Goal: Task Accomplishment & Management: Manage account settings

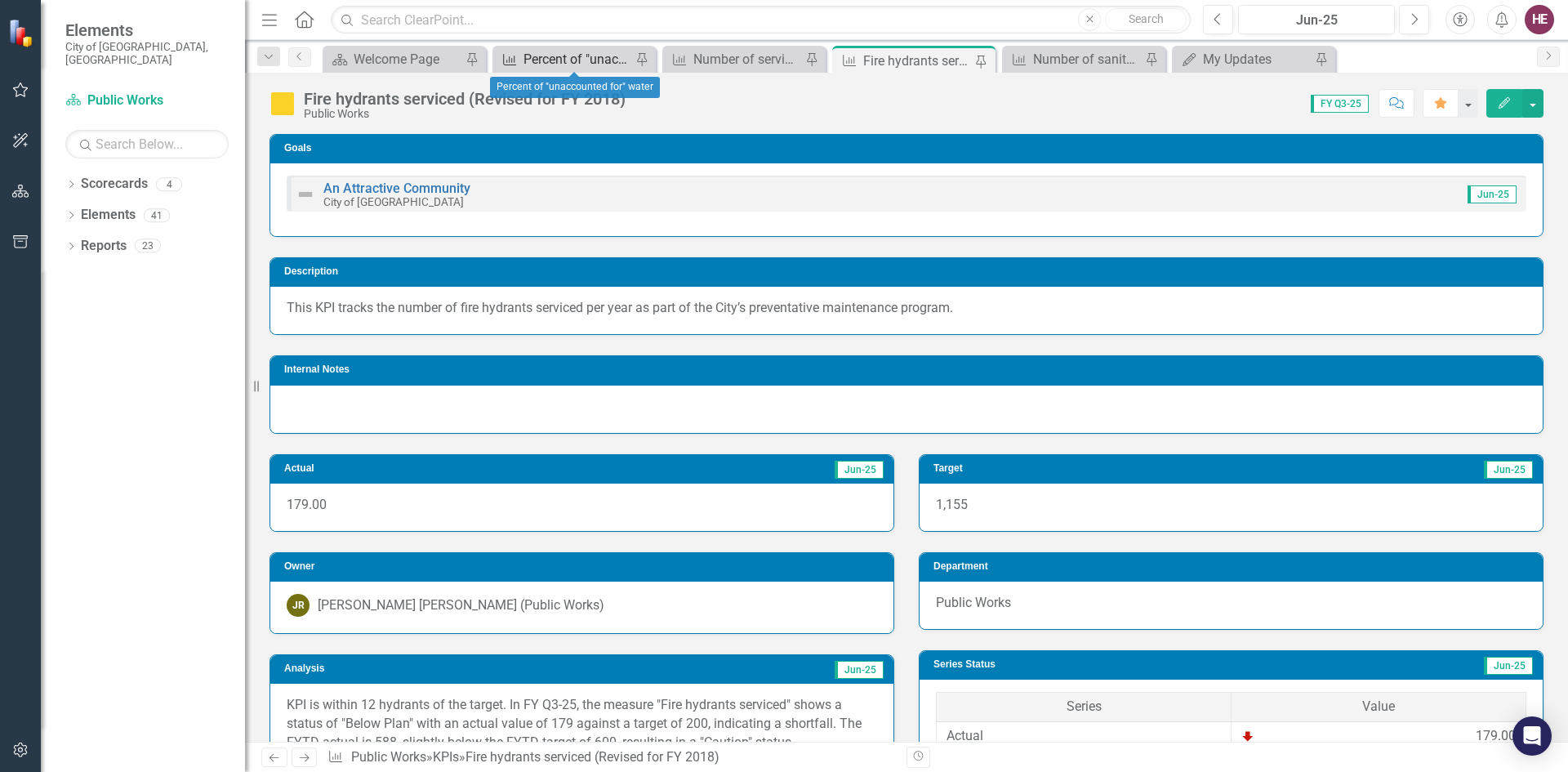
click at [564, 55] on div "Percent of "unaccounted for" water" at bounding box center [577, 58] width 108 height 21
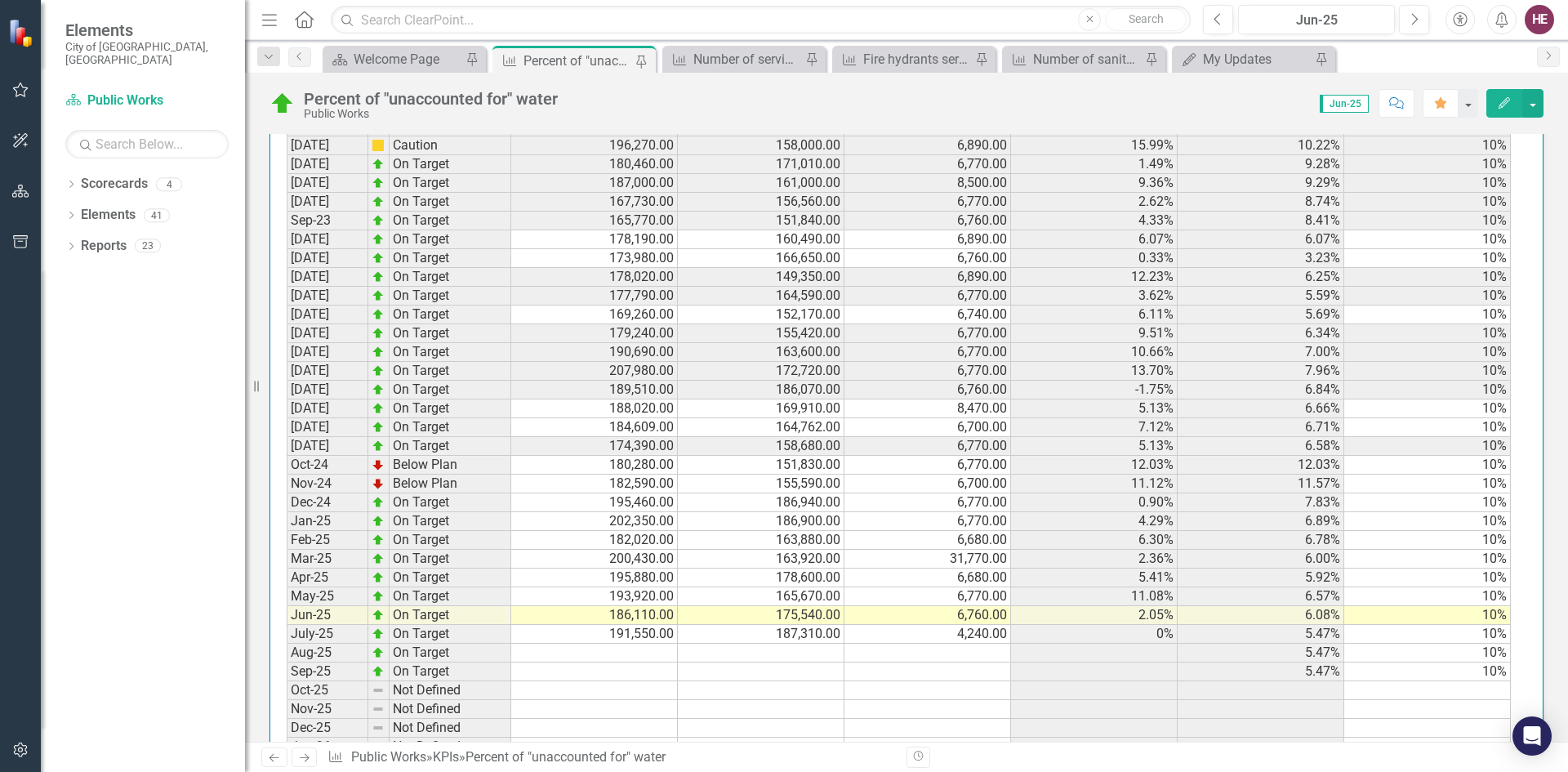
scroll to position [1839, 0]
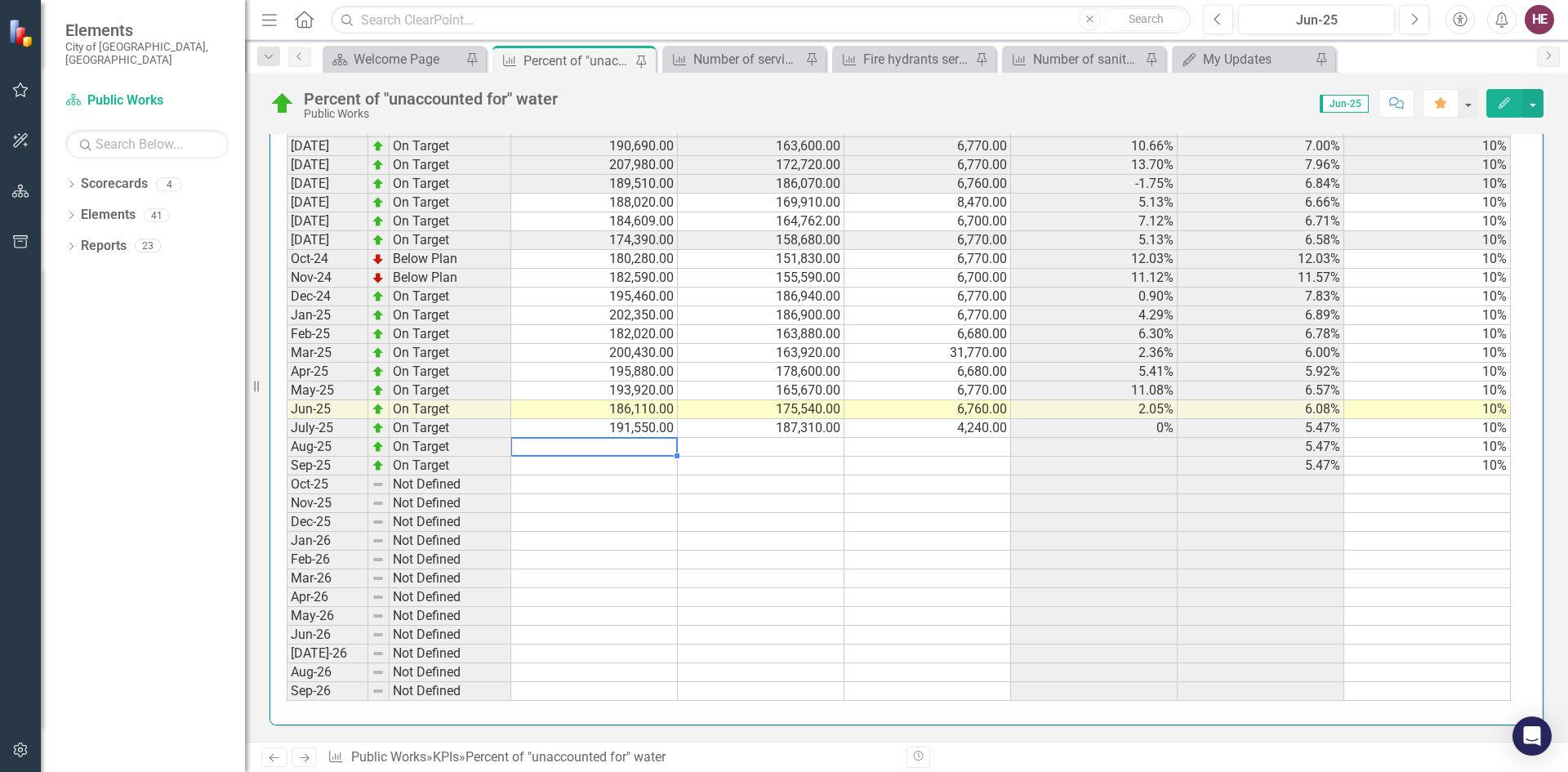
click at [630, 446] on td at bounding box center [595, 447] width 167 height 19
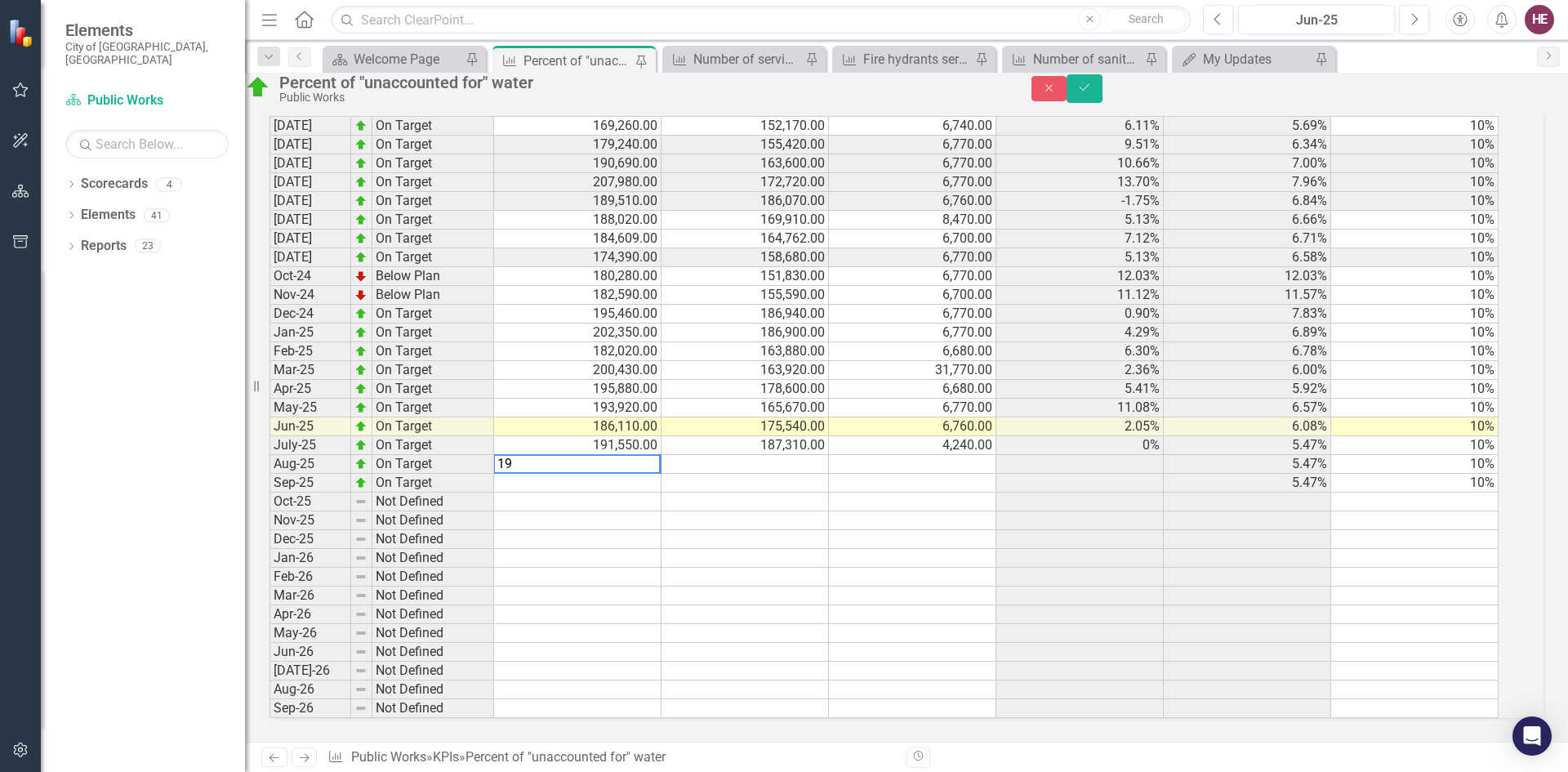
scroll to position [1850, 0]
type textarea "194640"
type textarea "162380"
type textarea "6770"
click at [1092, 93] on icon "Save" at bounding box center [1084, 87] width 15 height 12
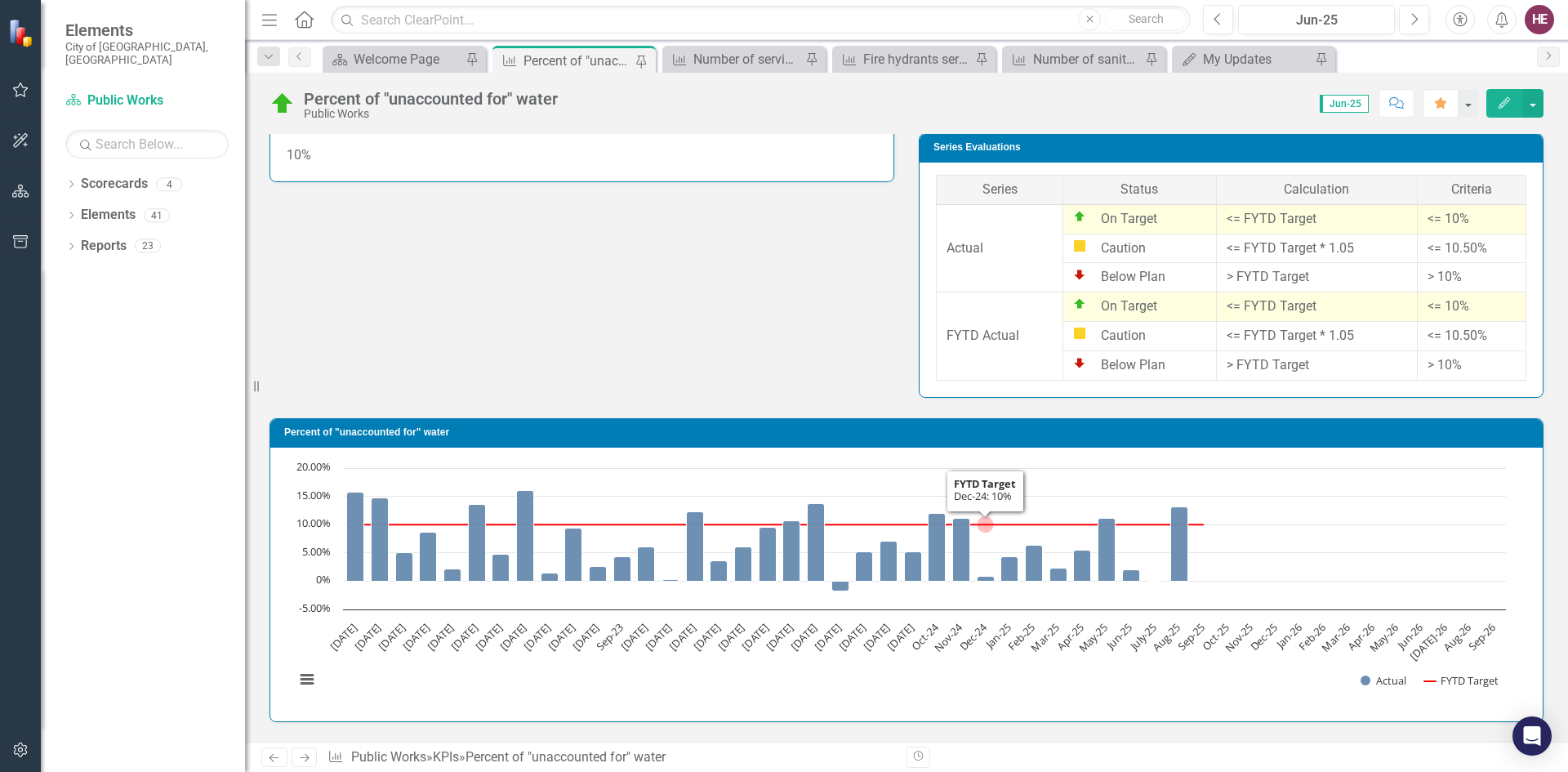
scroll to position [614, 0]
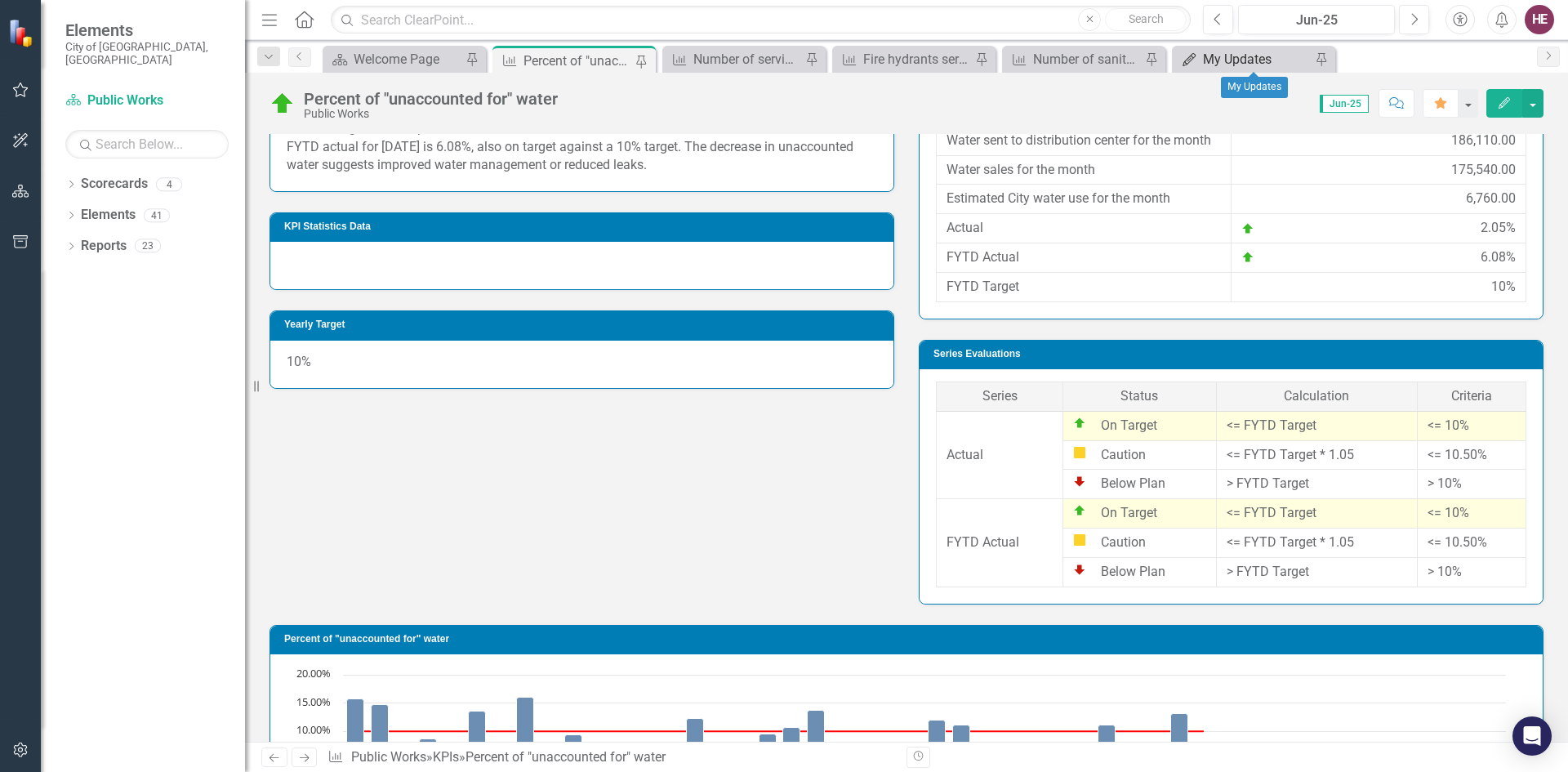
click at [1204, 63] on div "My Updates" at bounding box center [1257, 58] width 108 height 21
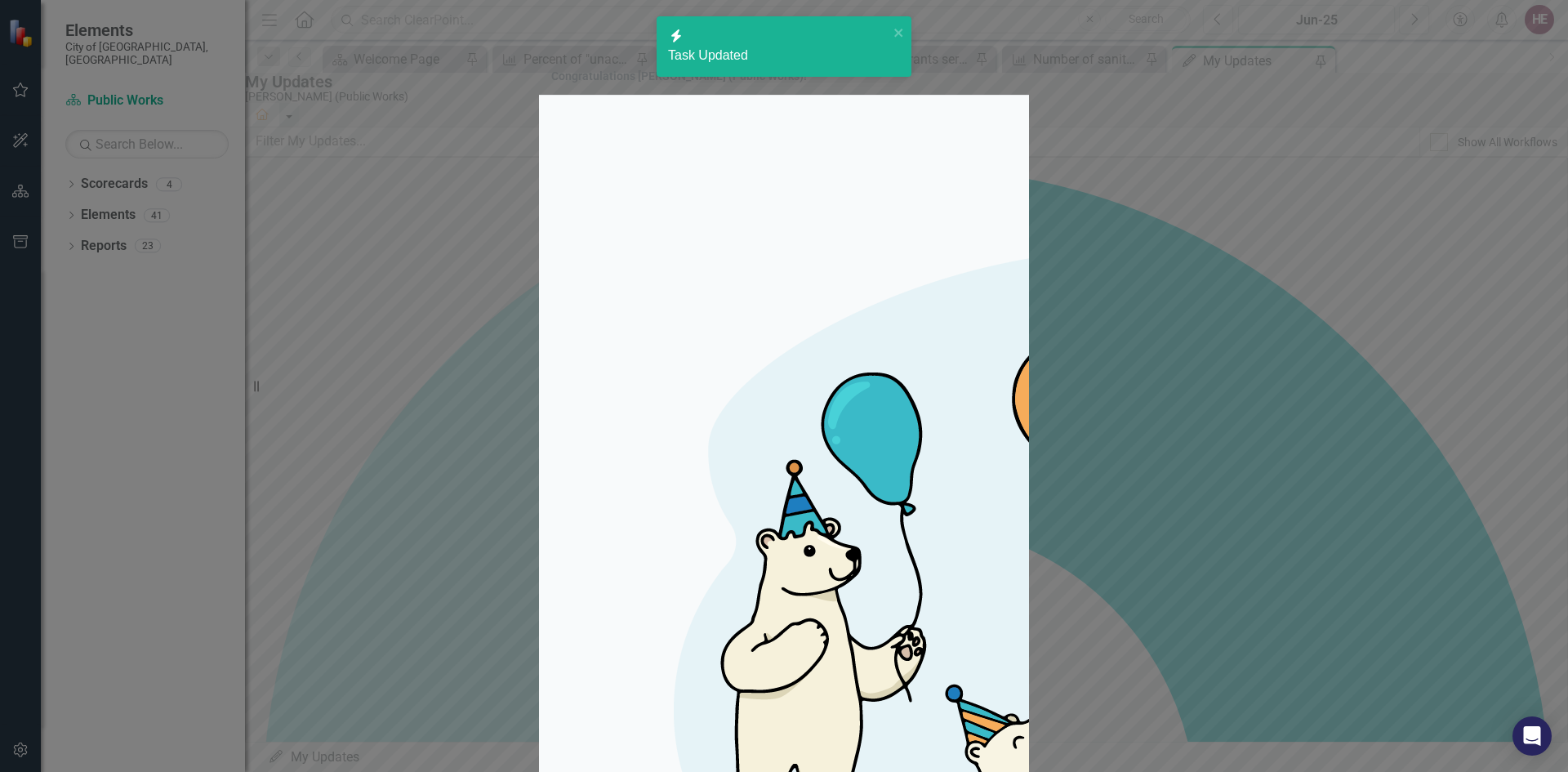
checkbox input "true"
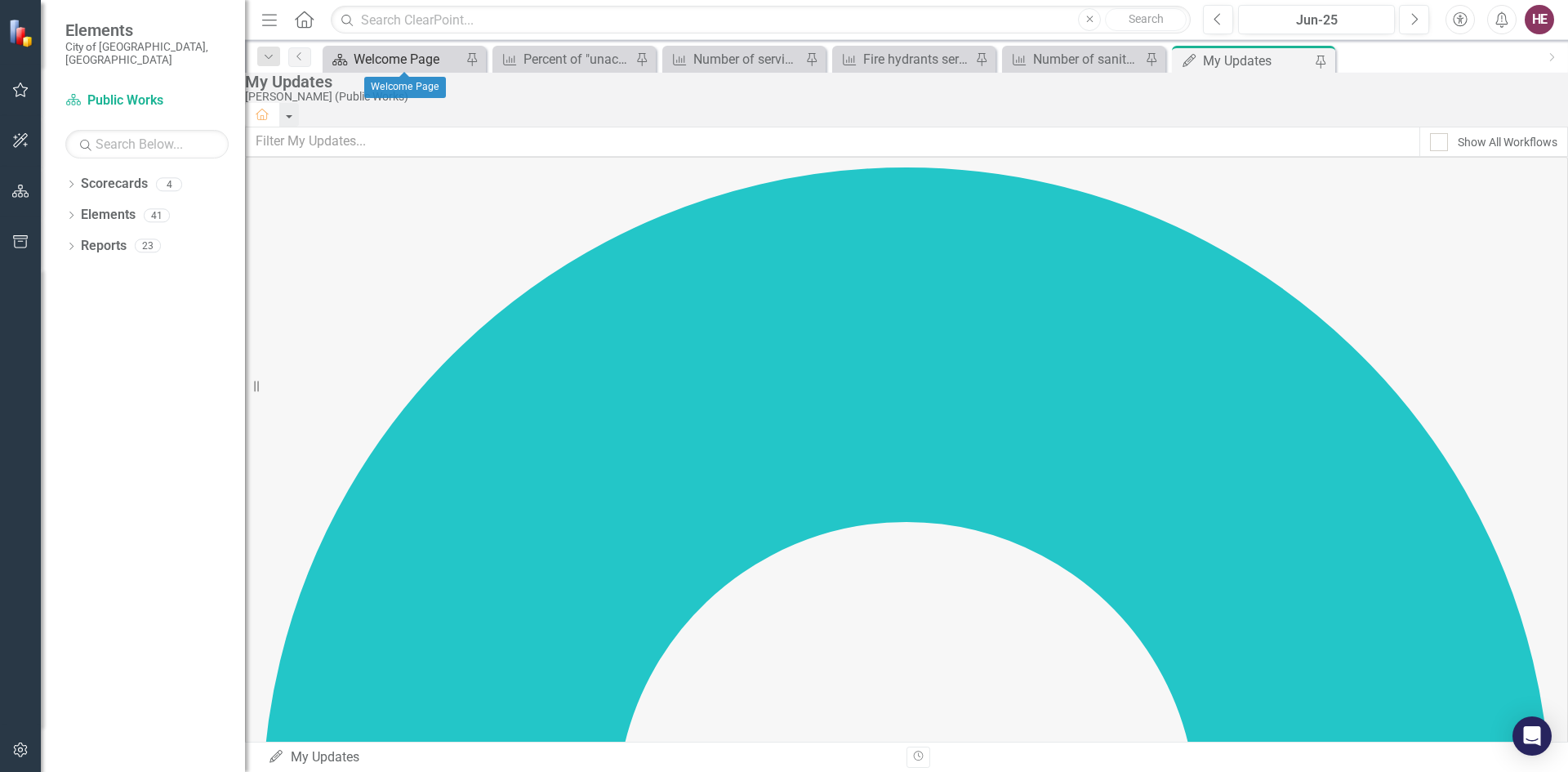
click at [411, 59] on div "Welcome Page" at bounding box center [407, 58] width 108 height 21
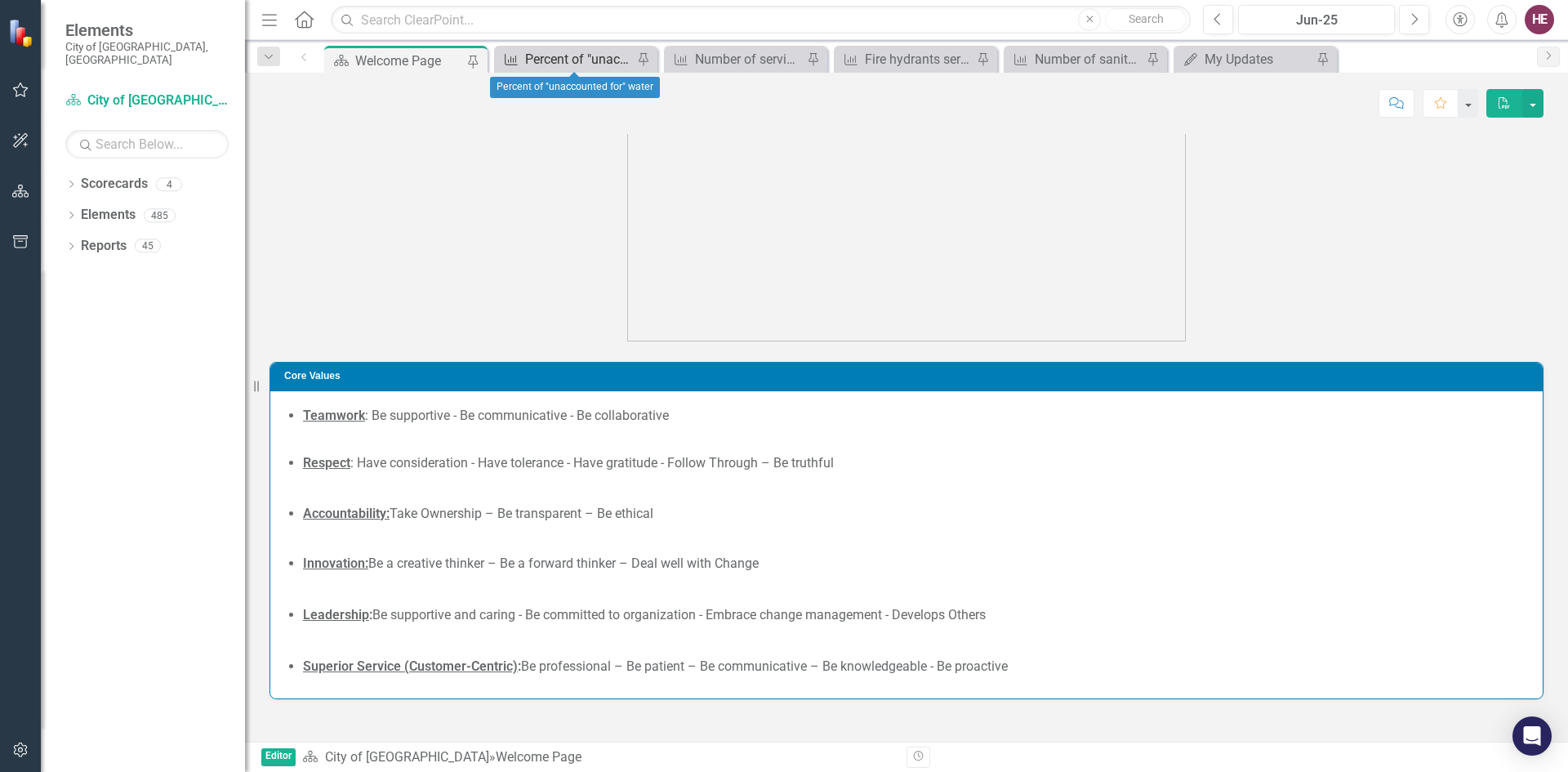
click at [592, 58] on div "Percent of "unaccounted for" water" at bounding box center [579, 58] width 108 height 21
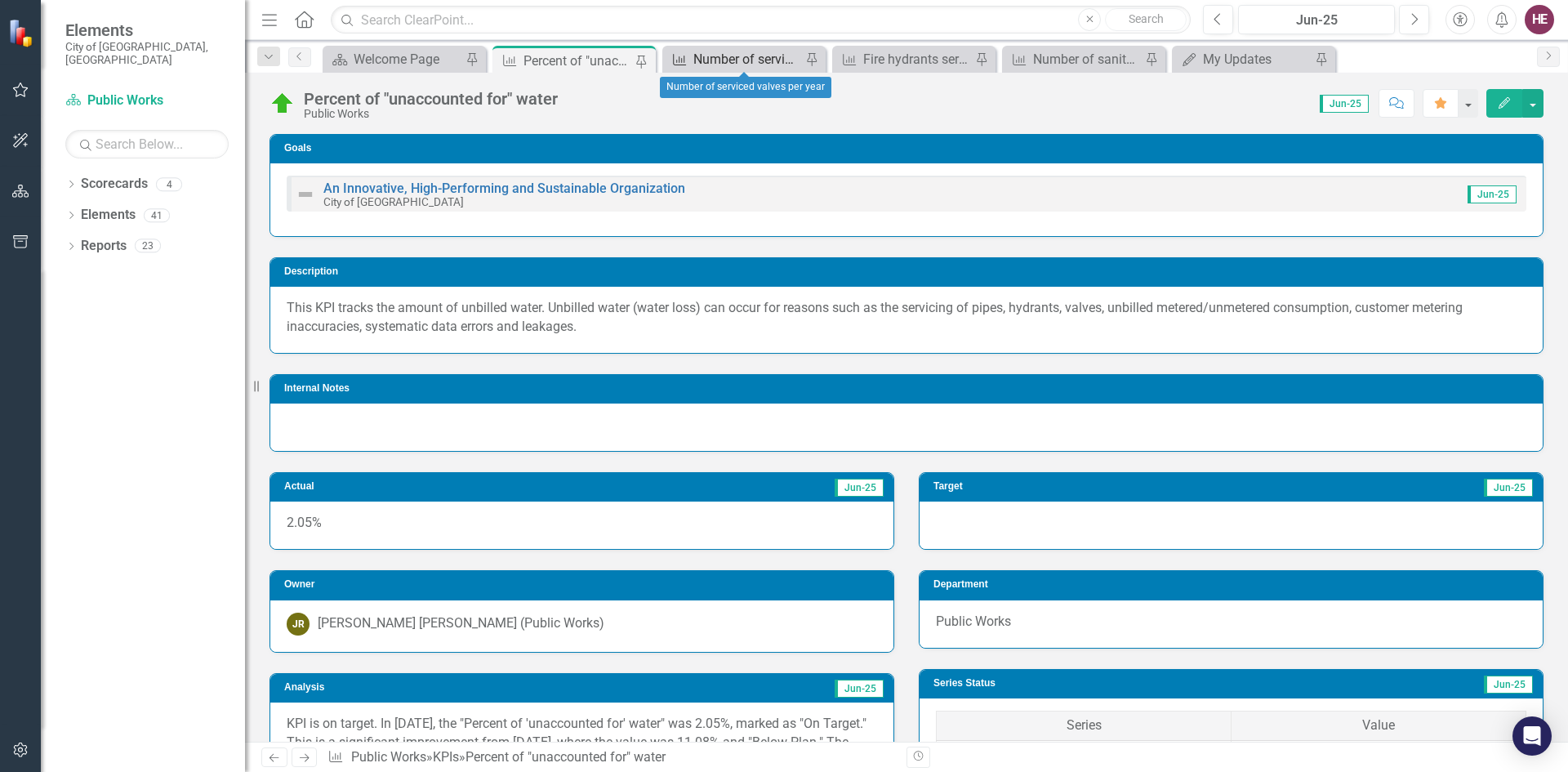
click at [723, 66] on div "Number of serviced valves per year" at bounding box center [747, 58] width 108 height 21
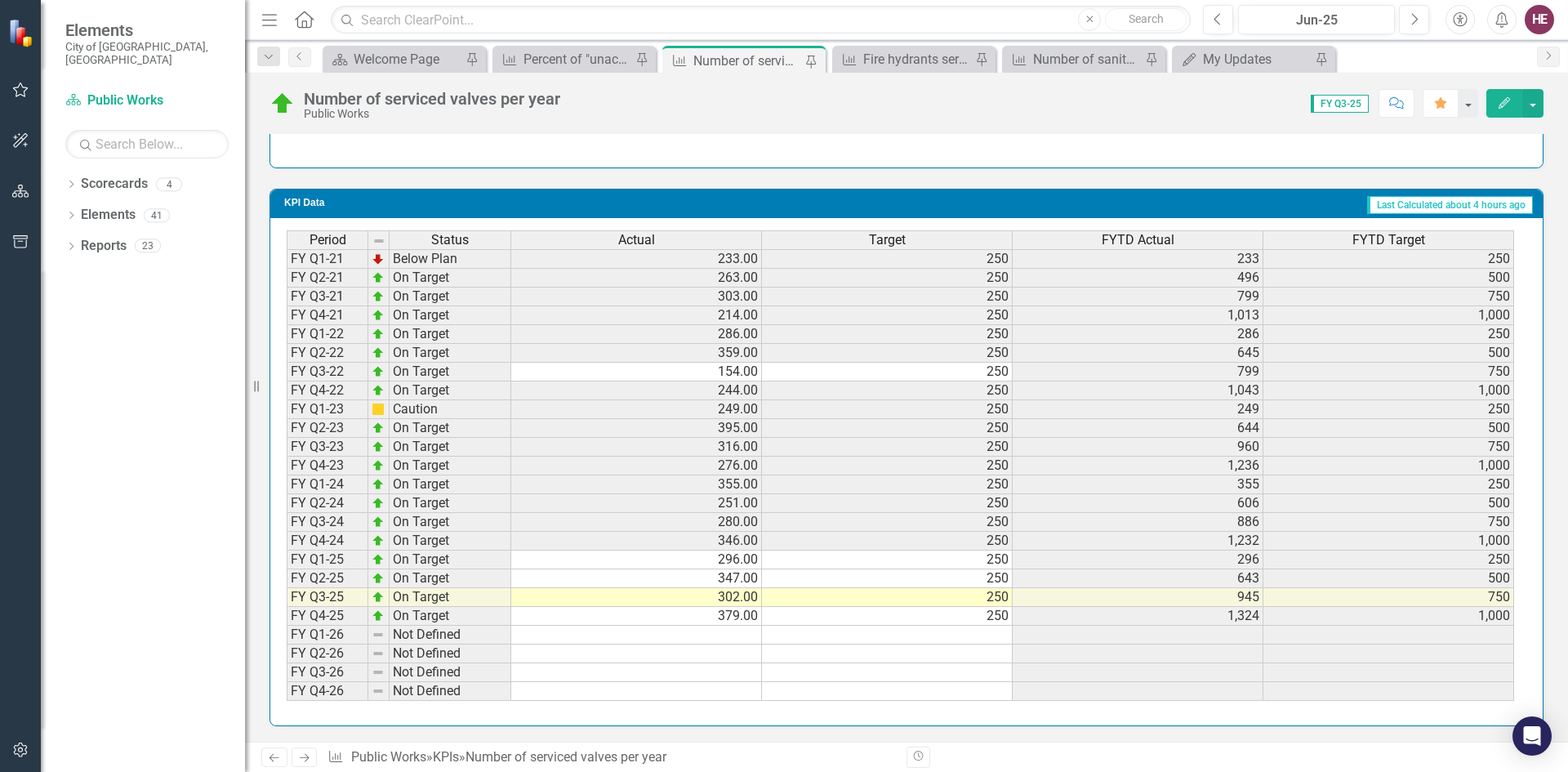
scroll to position [1298, 0]
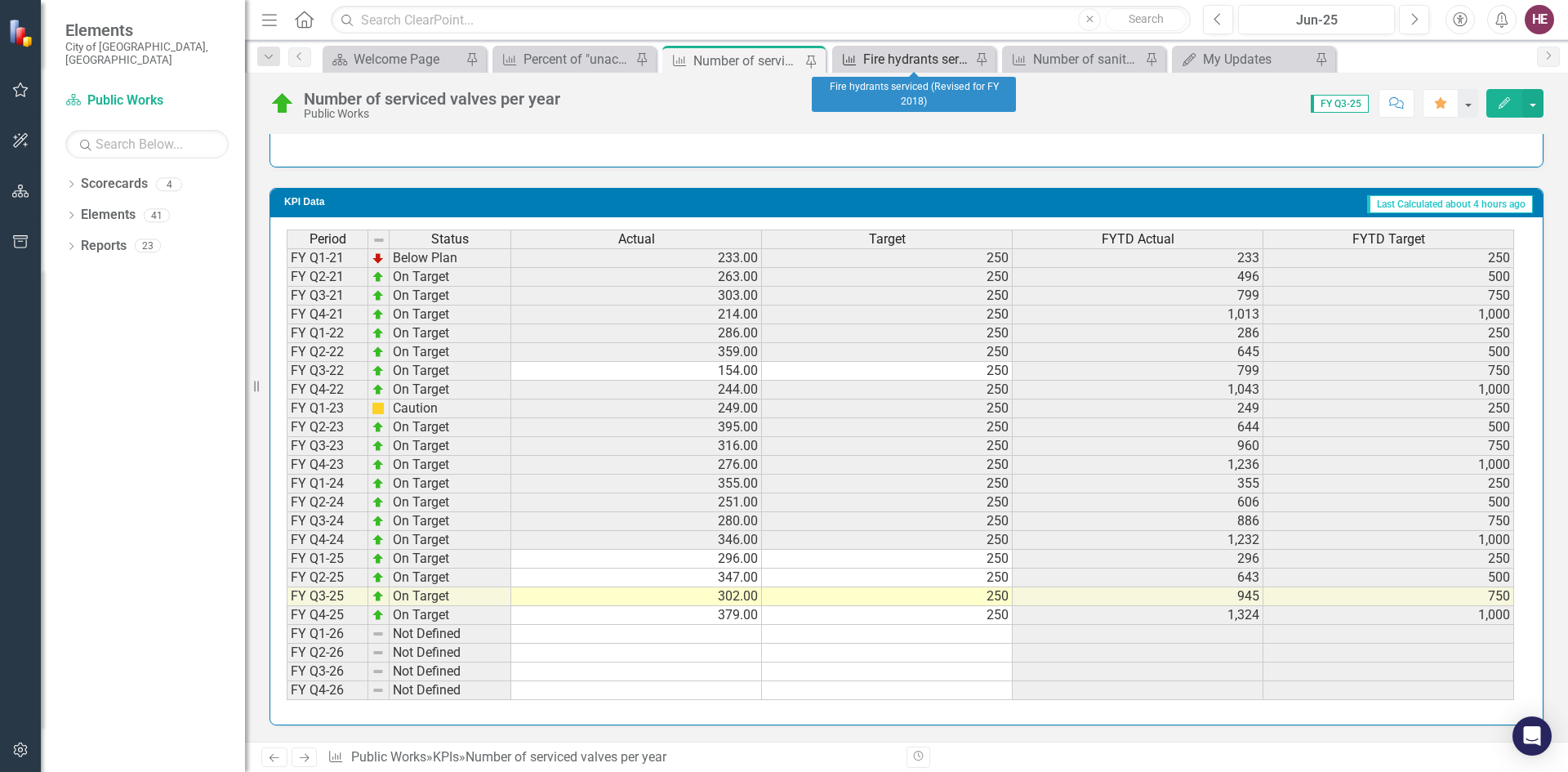
click at [928, 59] on div "Fire hydrants serviced (Revised for FY 2018)" at bounding box center [917, 58] width 108 height 21
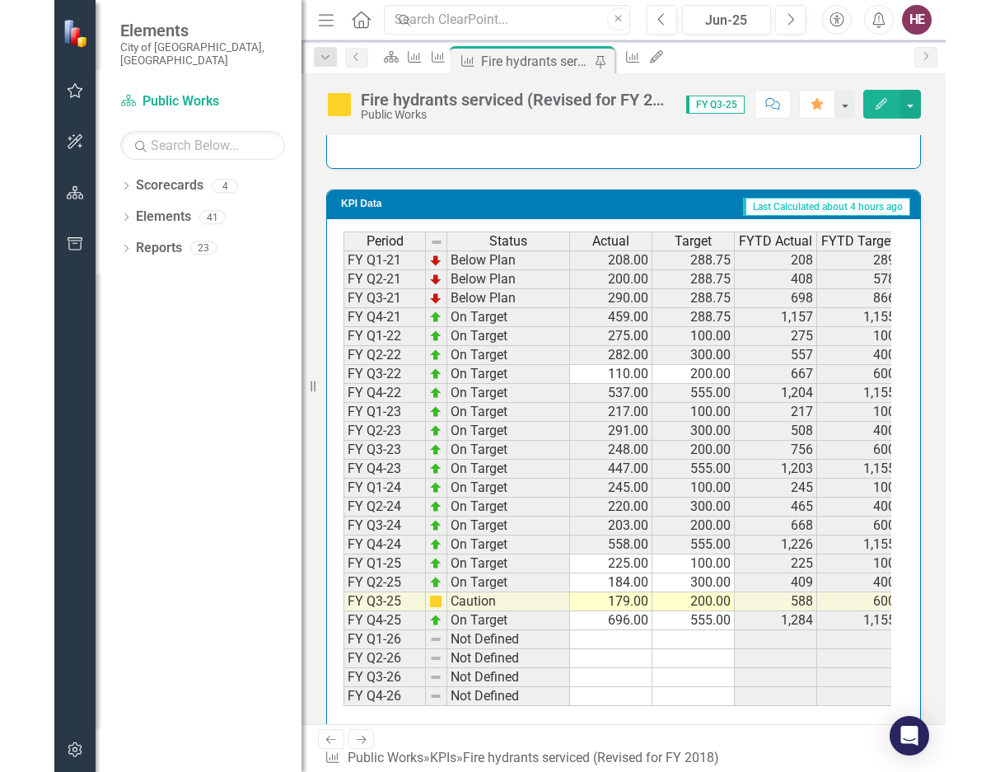
scroll to position [1492, 0]
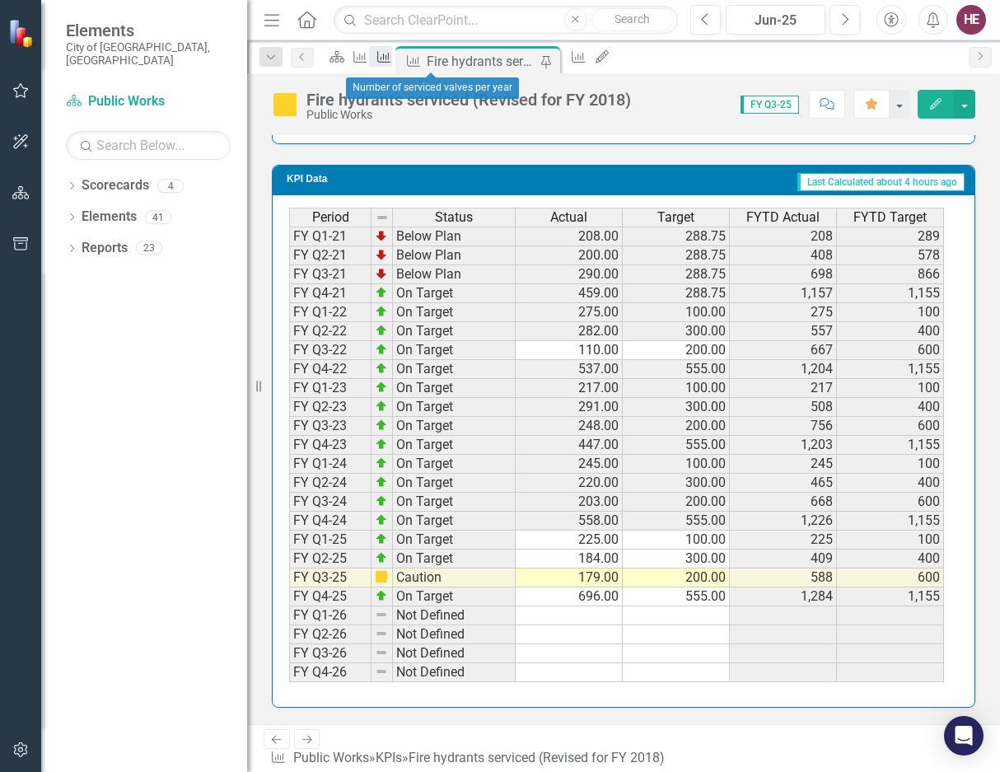
click at [392, 58] on icon "KPI" at bounding box center [384, 56] width 16 height 13
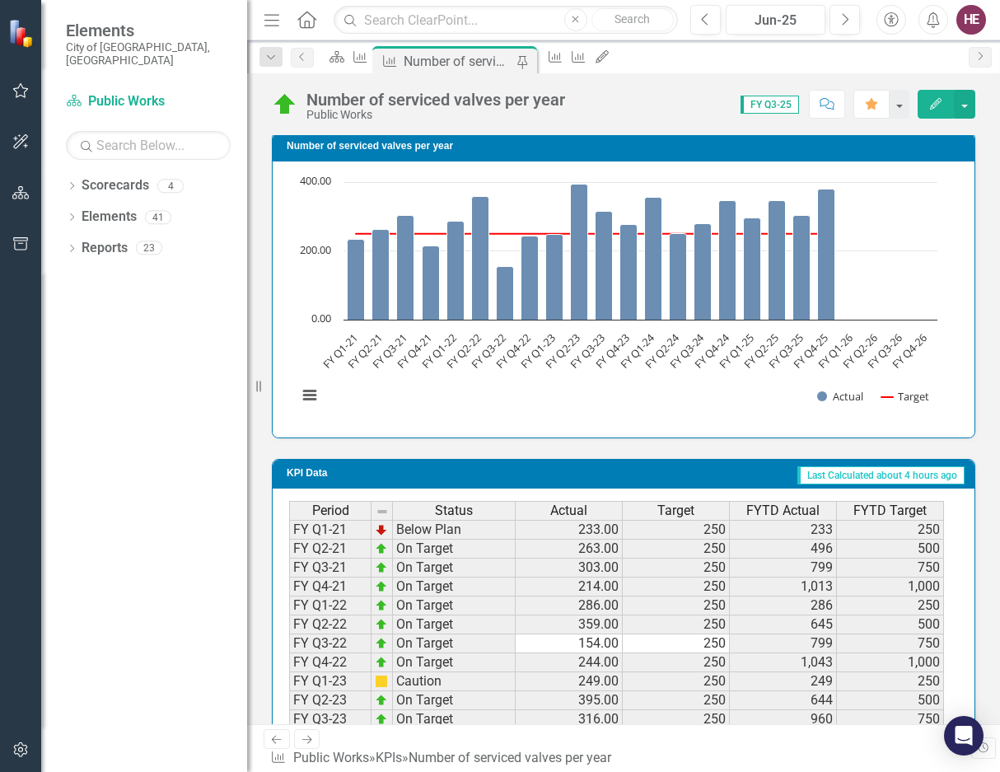
scroll to position [1442, 0]
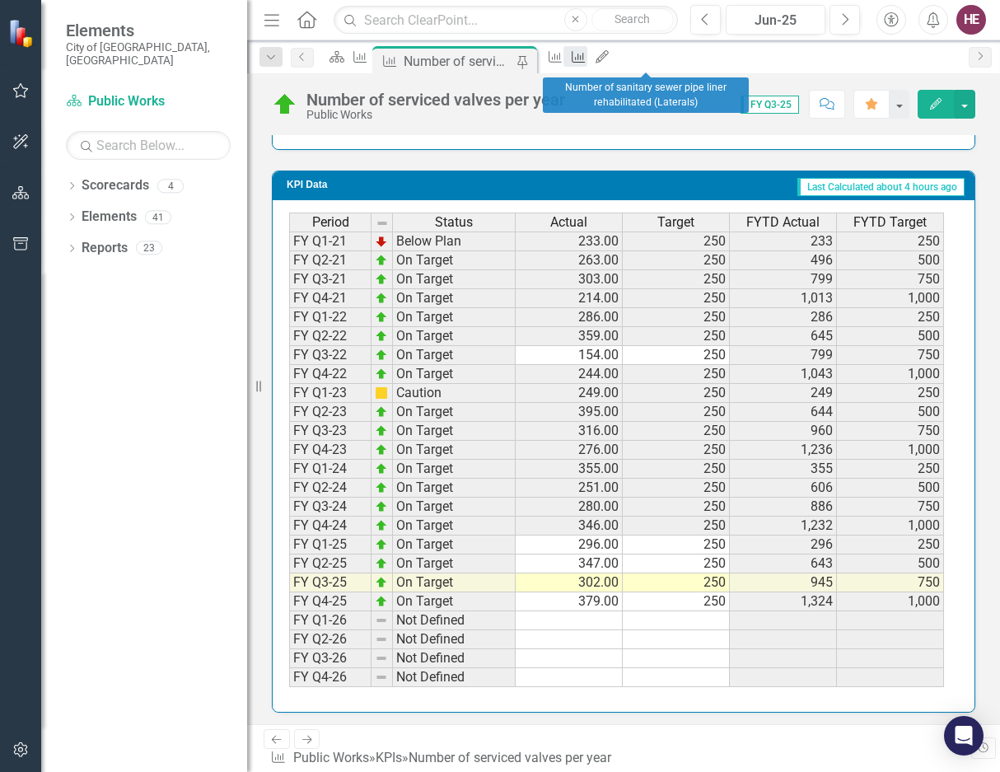
click at [587, 54] on link "KPI" at bounding box center [575, 56] width 23 height 21
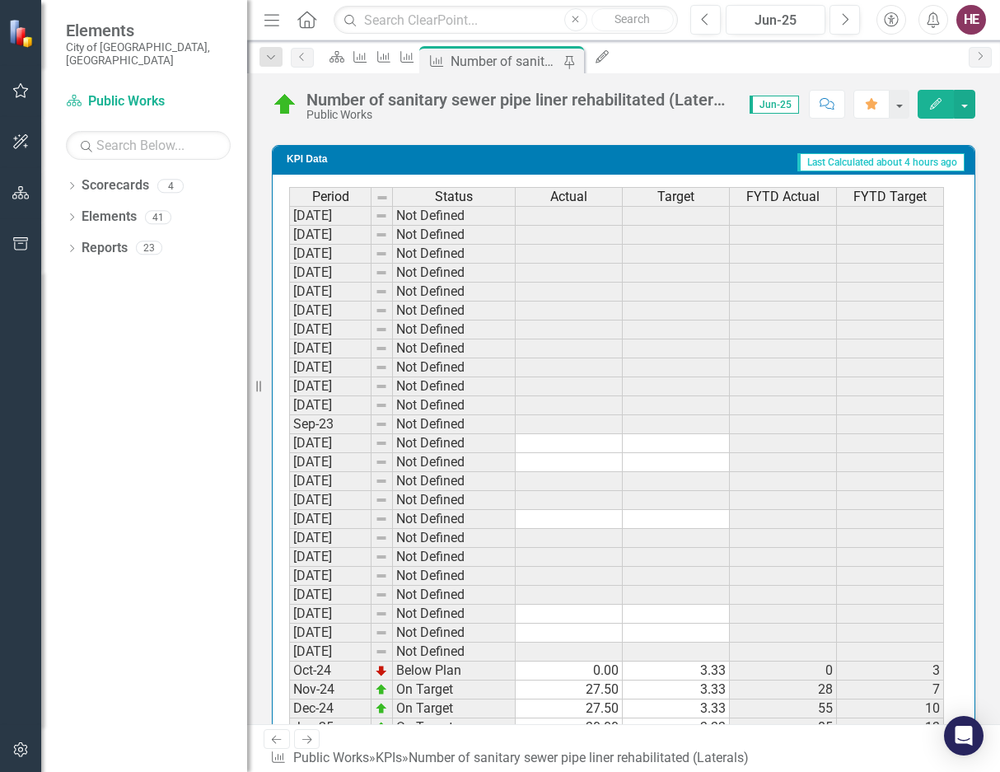
scroll to position [1483, 0]
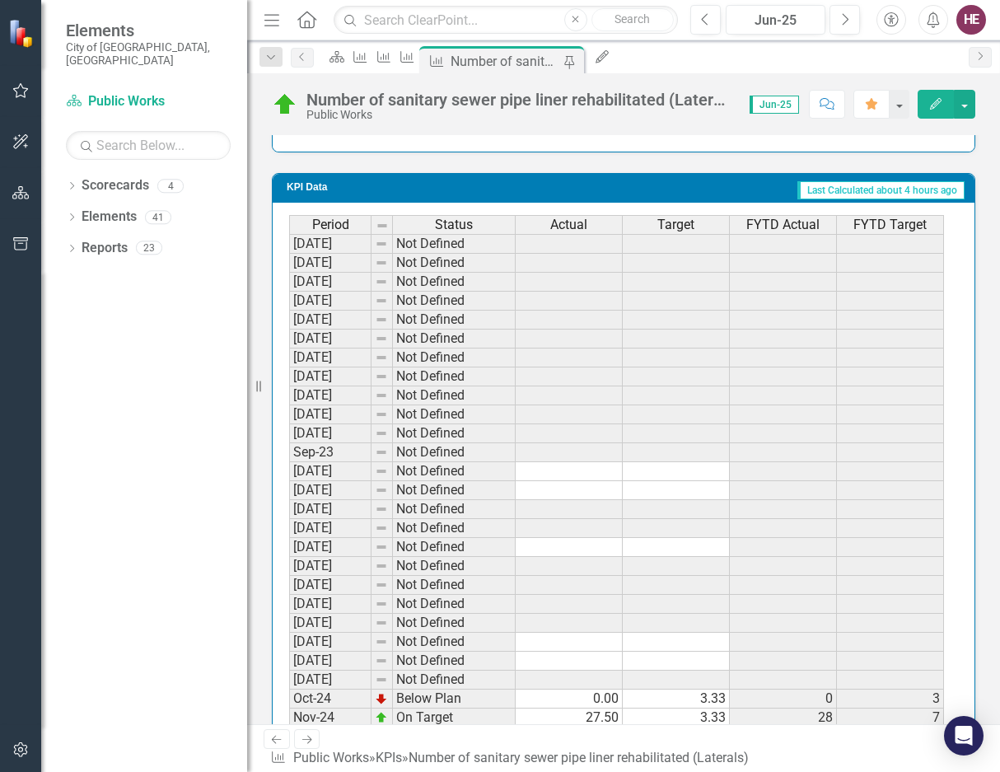
click at [417, 311] on td "Not Defined" at bounding box center [454, 301] width 123 height 19
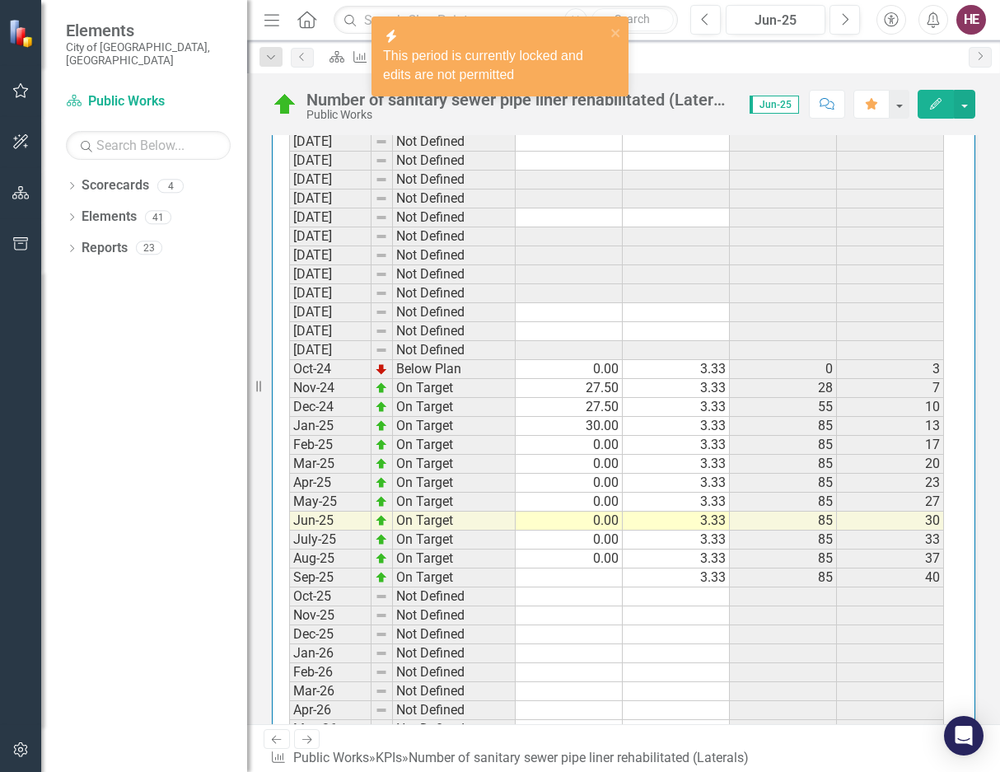
scroll to position [1960, 0]
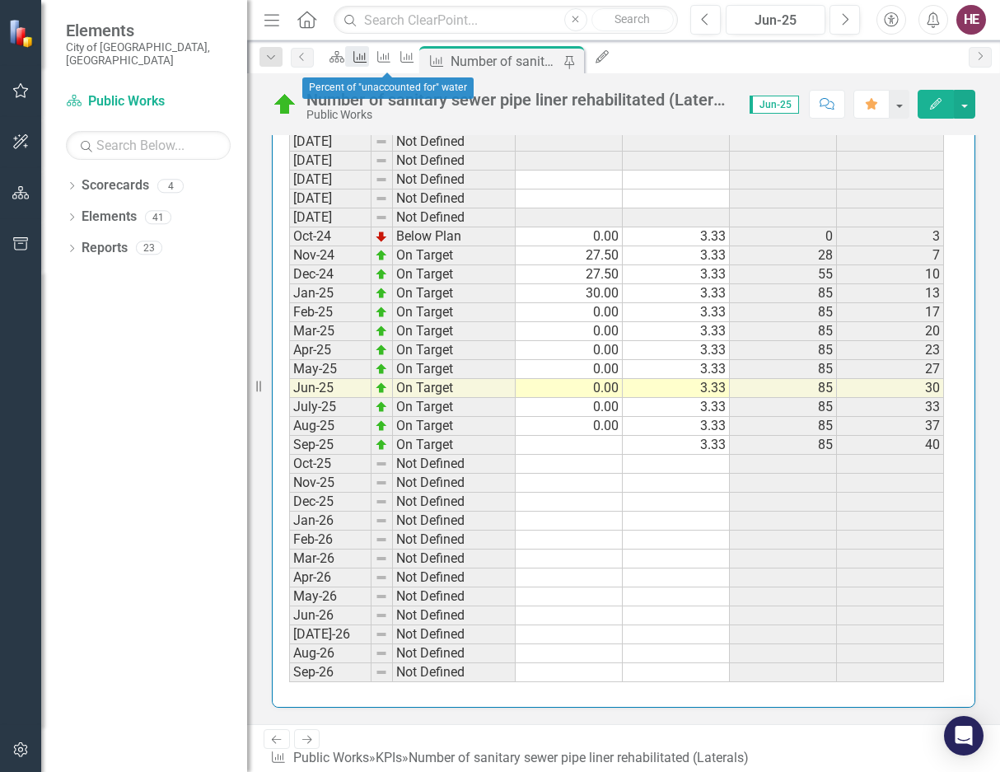
click at [368, 63] on icon "KPI" at bounding box center [360, 56] width 16 height 13
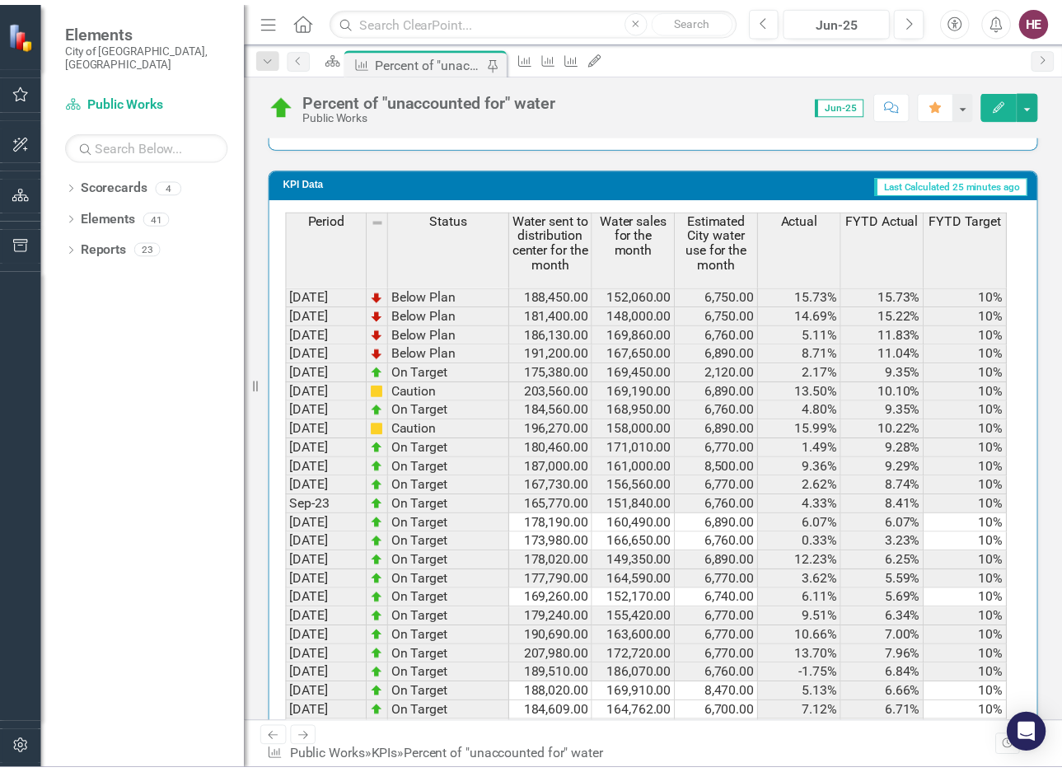
scroll to position [1598, 0]
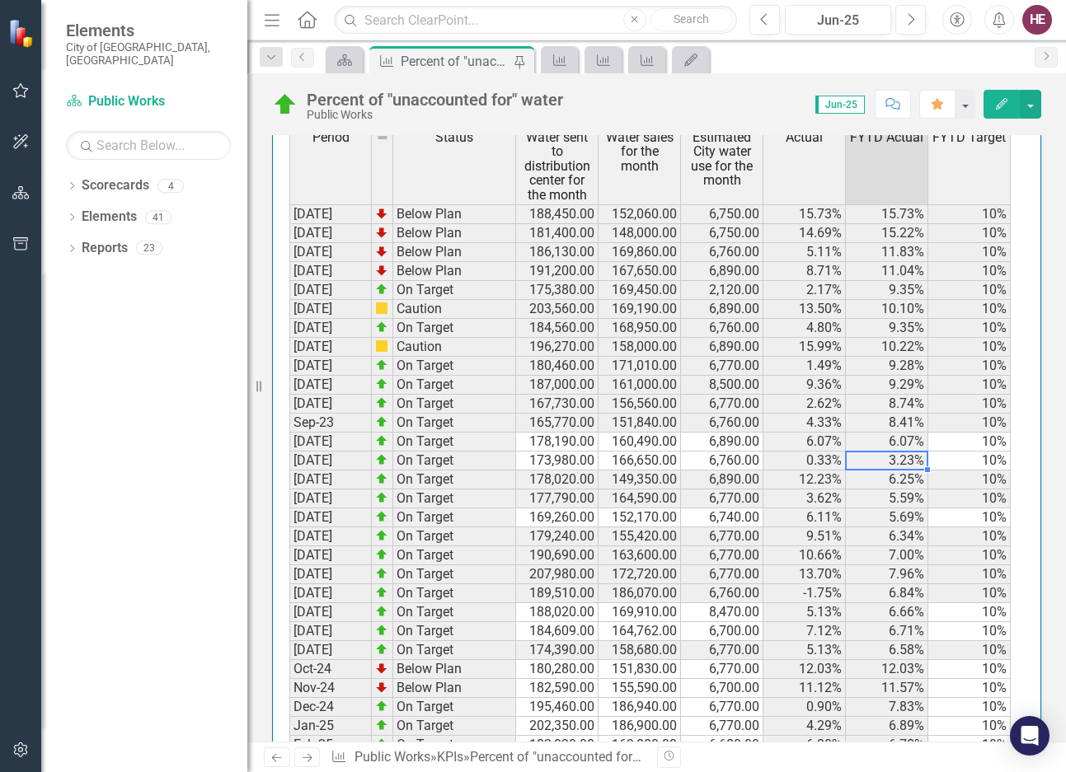
scroll to position [1598, 0]
